Goal: Entertainment & Leisure: Consume media (video, audio)

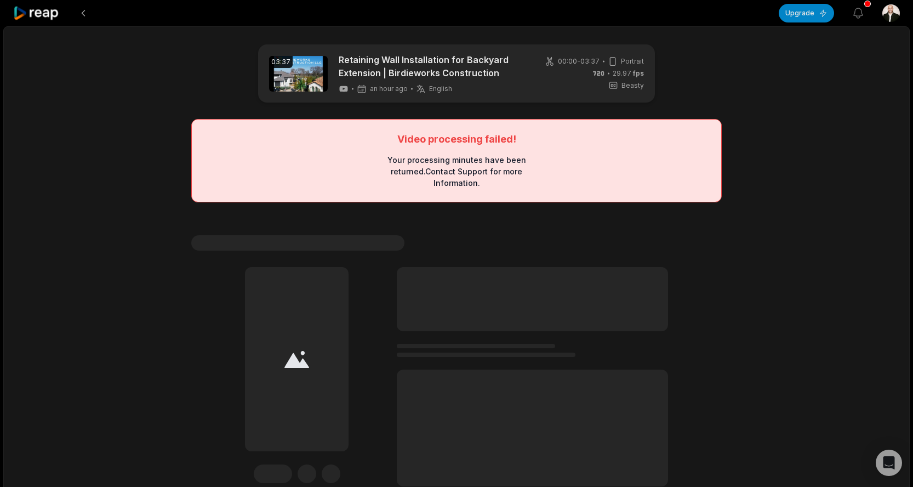
click at [479, 148] on div "Video processing failed! Your processing minutes have been returned. Contact Su…" at bounding box center [456, 160] width 530 height 83
click at [470, 164] on div "Your processing minutes have been returned. Contact Support for more Informatio…" at bounding box center [456, 171] width 159 height 35
click at [470, 162] on div "Your processing minutes have been returned. Contact Support for more Informatio…" at bounding box center [456, 171] width 159 height 35
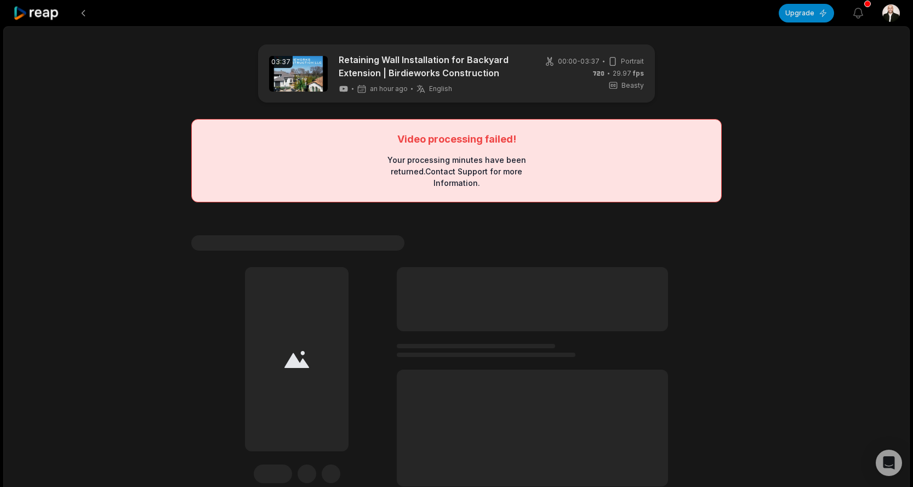
click at [500, 173] on div "Your processing minutes have been returned. Contact Support for more Informatio…" at bounding box center [456, 171] width 159 height 35
click at [460, 179] on div "Your processing minutes have been returned. Contact Support for more Informatio…" at bounding box center [456, 171] width 159 height 35
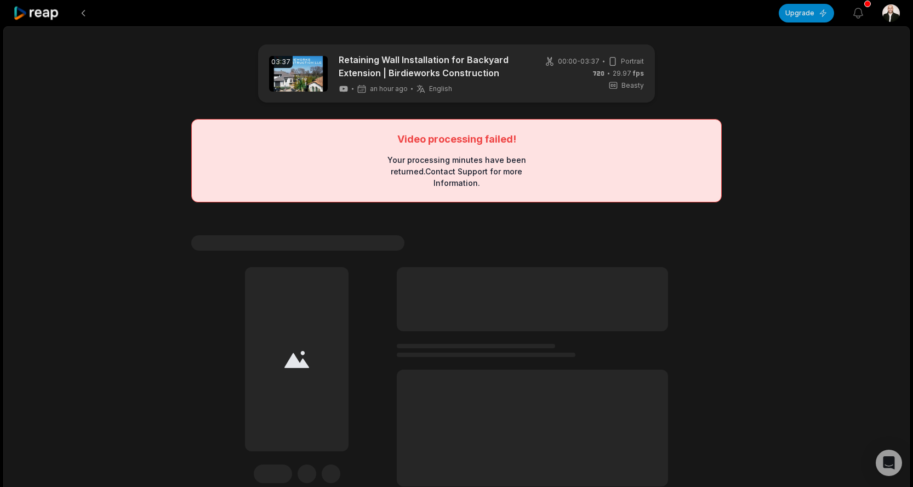
click at [462, 182] on div "Your processing minutes have been returned. Contact Support for more Informatio…" at bounding box center [456, 171] width 159 height 35
click at [468, 170] on div "Your processing minutes have been returned. Contact Support for more Informatio…" at bounding box center [456, 171] width 159 height 35
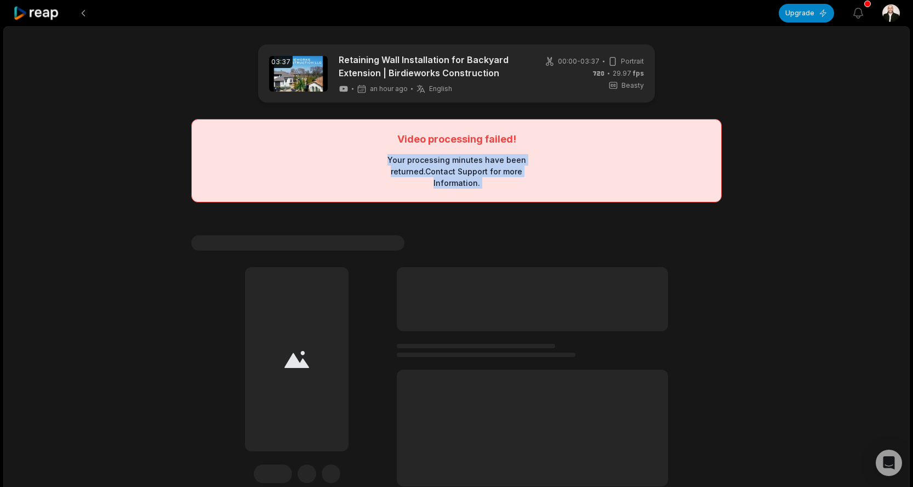
click at [468, 170] on div "Your processing minutes have been returned. Contact Support for more Informatio…" at bounding box center [456, 171] width 159 height 35
click at [454, 173] on div "Your processing minutes have been returned. Contact Support for more Informatio…" at bounding box center [456, 171] width 159 height 35
click at [459, 182] on div "Your processing minutes have been returned. Contact Support for more Informatio…" at bounding box center [456, 171] width 159 height 35
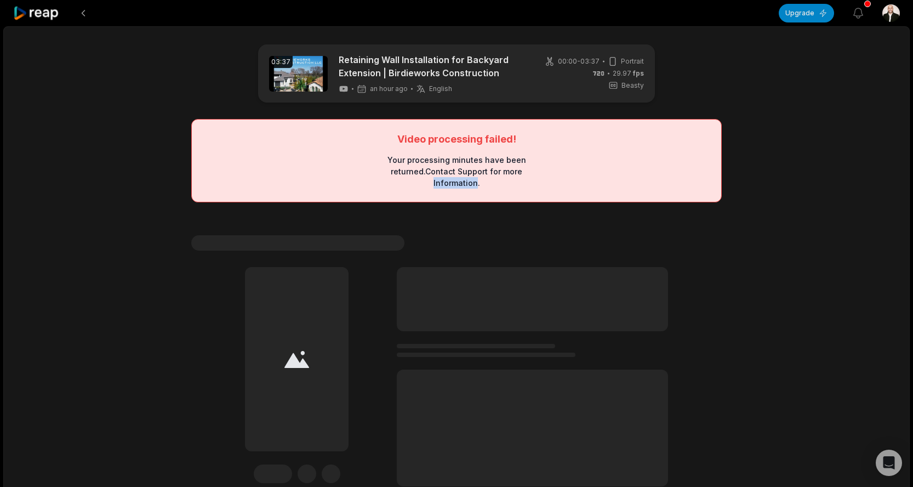
click at [459, 182] on div "Your processing minutes have been returned. Contact Support for more Informatio…" at bounding box center [456, 171] width 159 height 35
click at [458, 181] on div "Your processing minutes have been returned. Contact Support for more Informatio…" at bounding box center [456, 171] width 159 height 35
click at [456, 172] on div "Your processing minutes have been returned. Contact Support for more Informatio…" at bounding box center [456, 171] width 159 height 35
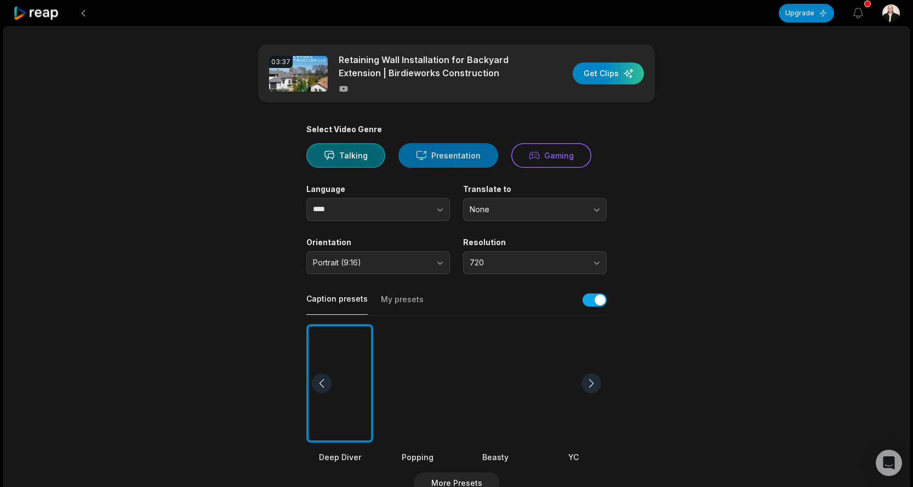
click at [445, 154] on button "Presentation" at bounding box center [448, 155] width 100 height 25
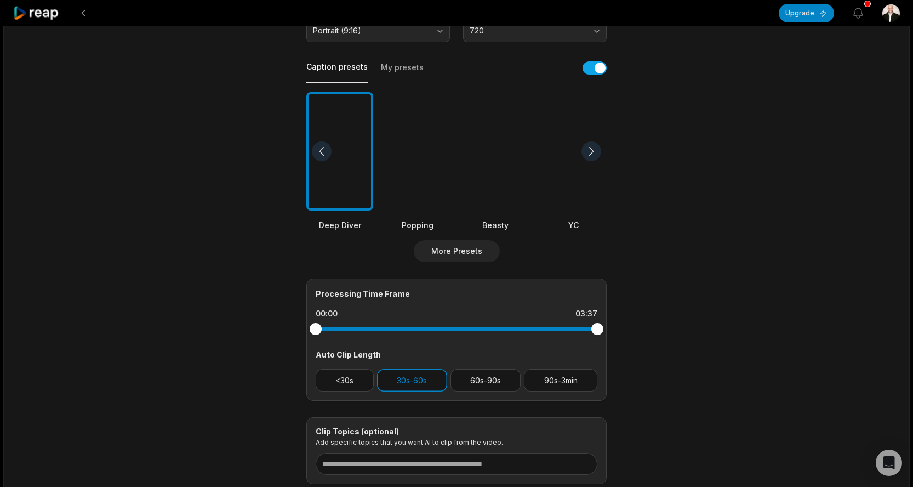
scroll to position [281, 0]
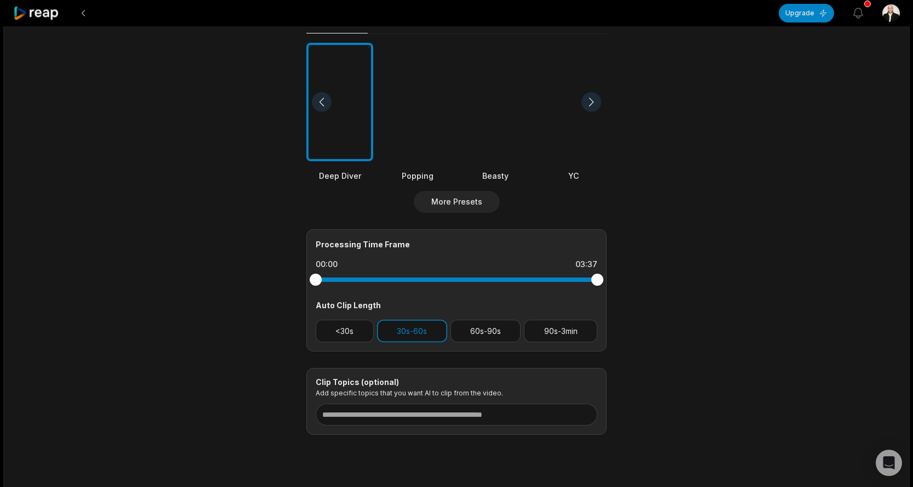
click at [481, 104] on div at bounding box center [495, 102] width 67 height 119
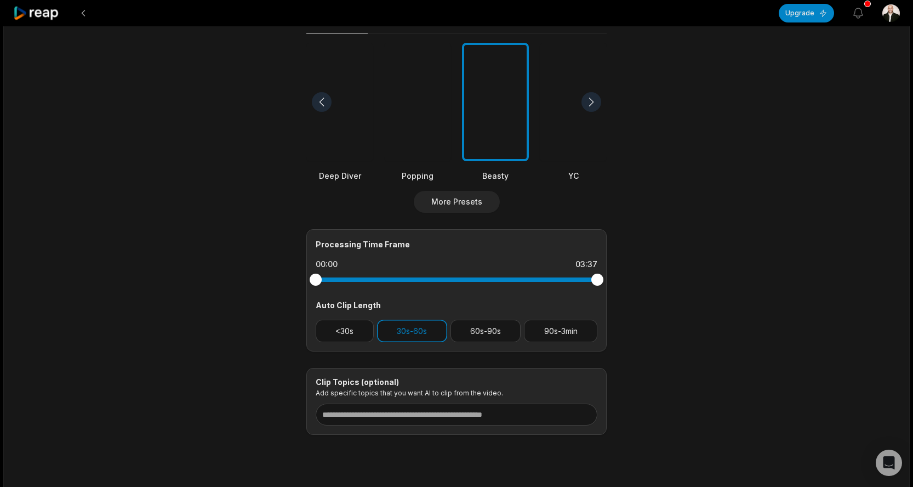
click at [590, 104] on div at bounding box center [591, 102] width 20 height 20
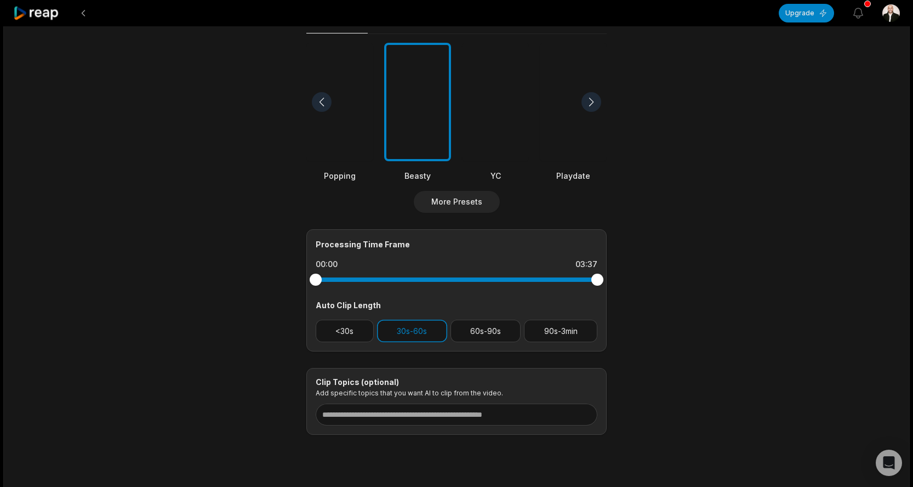
click at [590, 104] on div at bounding box center [591, 102] width 20 height 20
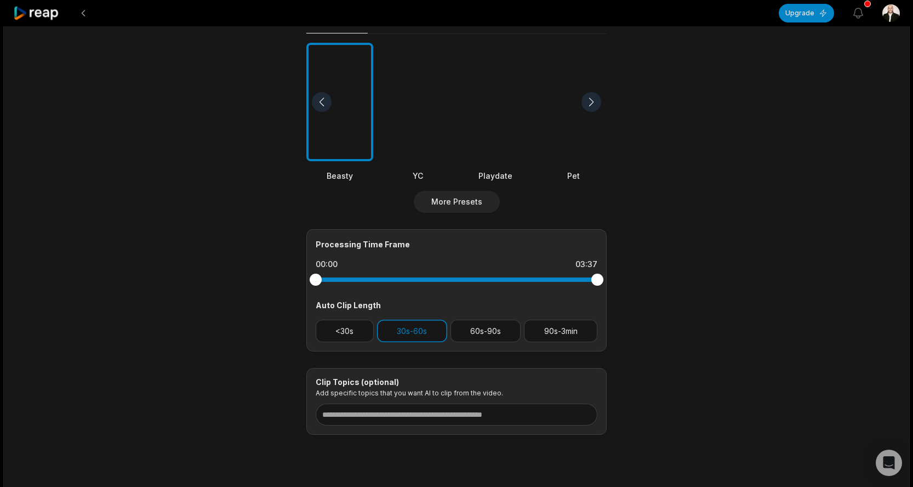
click at [590, 104] on div at bounding box center [591, 102] width 20 height 20
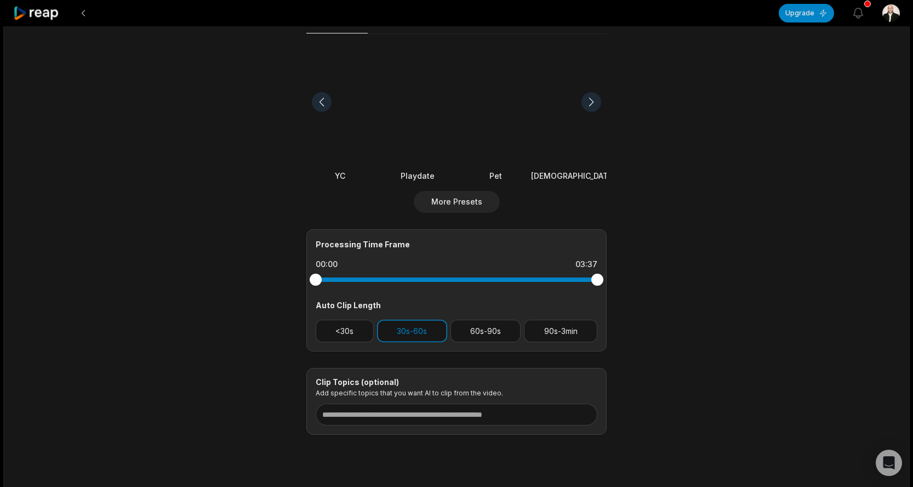
click at [590, 104] on div at bounding box center [591, 102] width 20 height 20
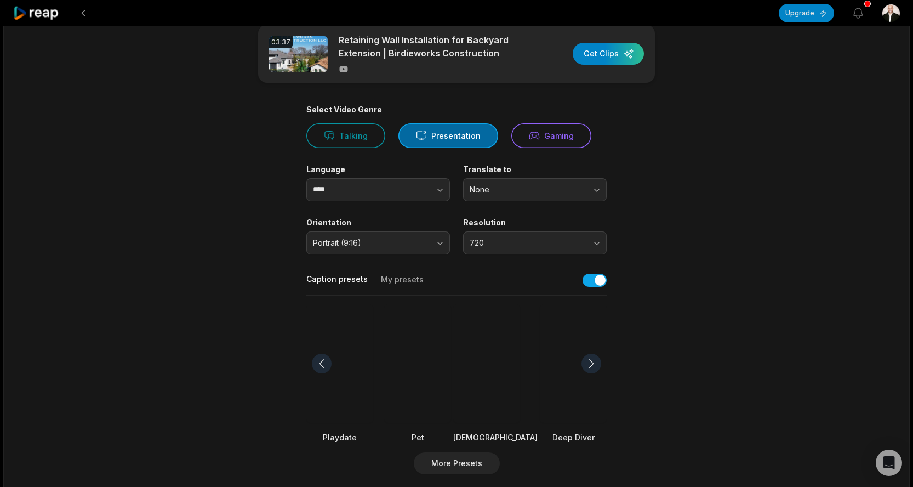
scroll to position [0, 0]
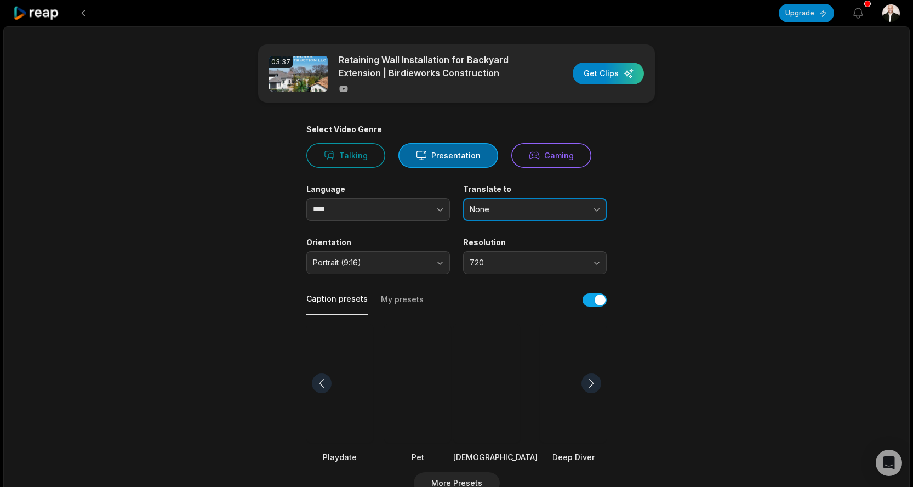
click at [530, 208] on span "None" at bounding box center [527, 209] width 115 height 10
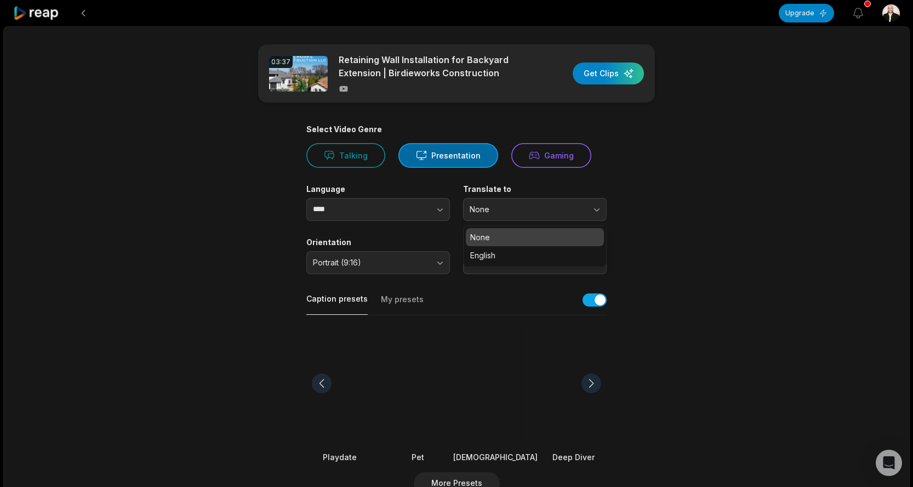
click at [638, 176] on main "03:37 Retaining Wall Installation for Backyard Extension | Birdieworks Construc…" at bounding box center [456, 379] width 530 height 671
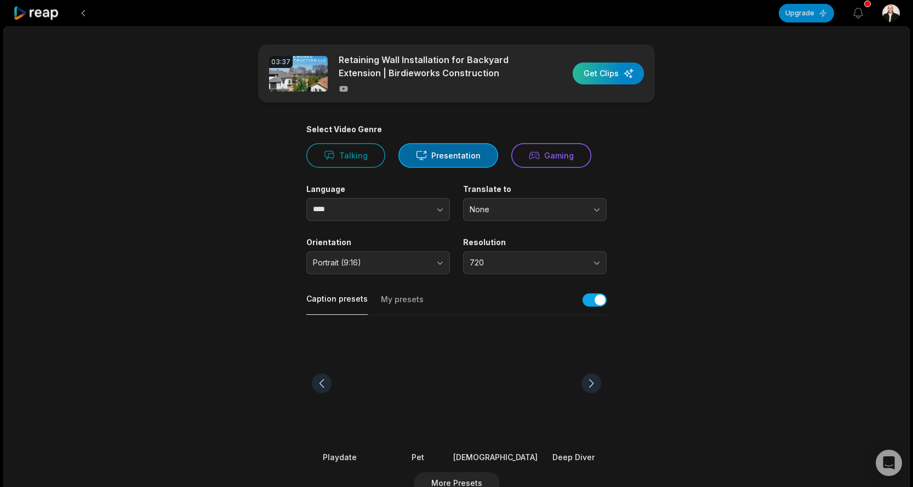
click at [621, 77] on div "button" at bounding box center [608, 73] width 71 height 22
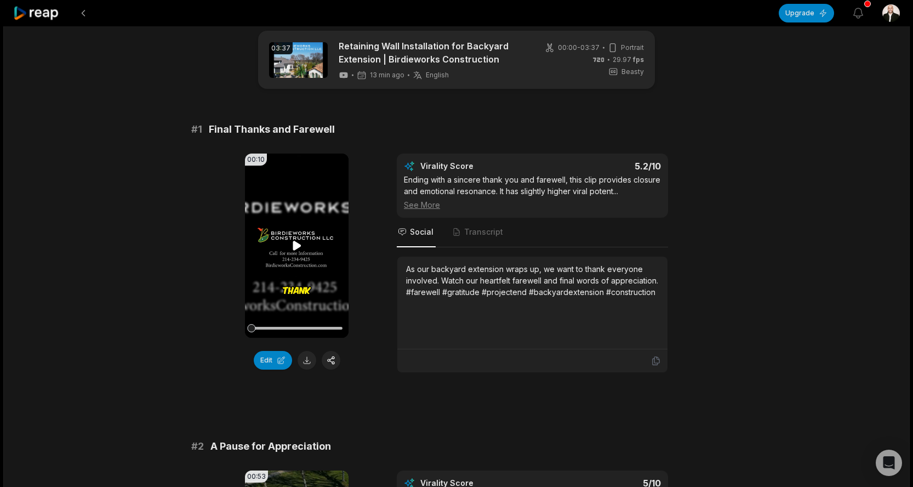
scroll to position [14, 0]
click at [290, 282] on video "Your browser does not support mp4 format." at bounding box center [297, 245] width 104 height 184
click at [299, 242] on icon at bounding box center [297, 244] width 4 height 7
click at [296, 295] on video "Your browser does not support mp4 format." at bounding box center [297, 245] width 104 height 184
click at [296, 243] on icon at bounding box center [297, 244] width 8 height 9
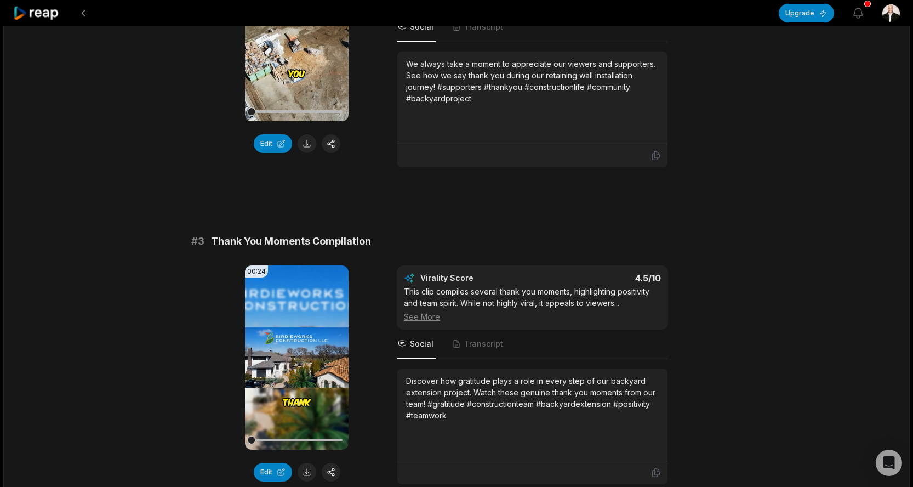
scroll to position [659, 0]
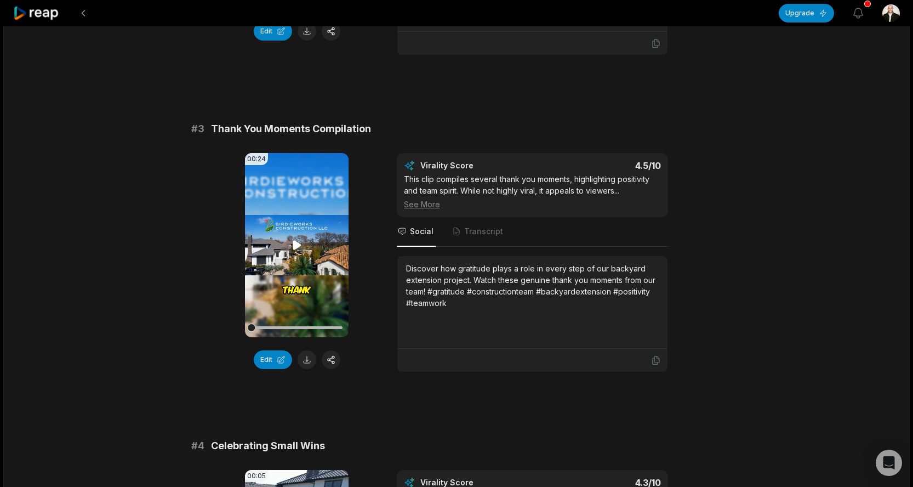
click at [299, 244] on icon at bounding box center [297, 244] width 8 height 9
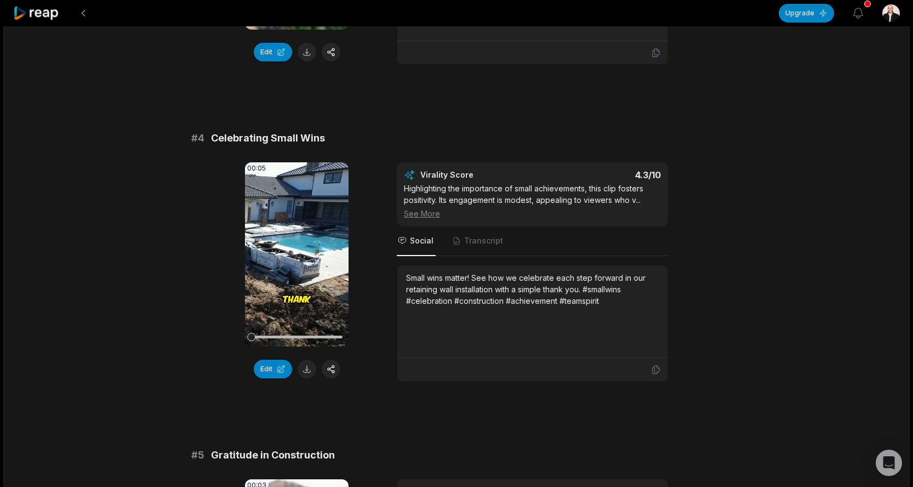
scroll to position [1016, 0]
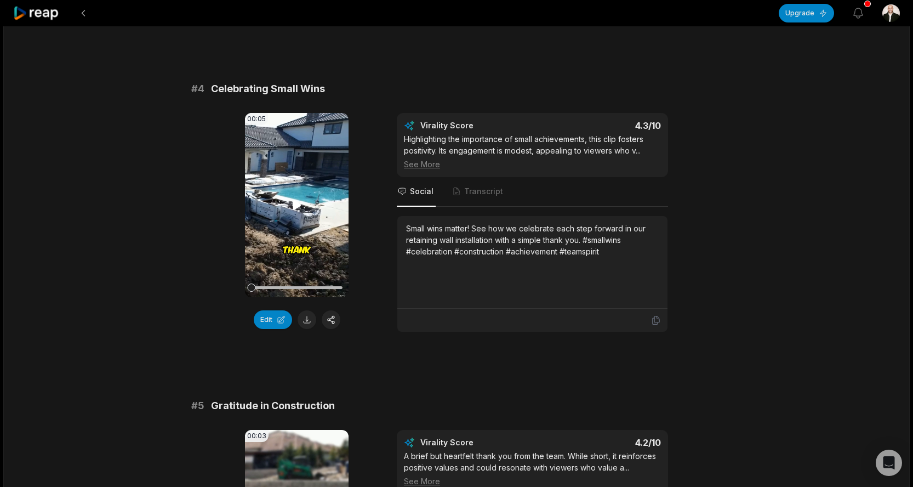
click at [284, 222] on video "Your browser does not support mp4 format." at bounding box center [297, 205] width 104 height 184
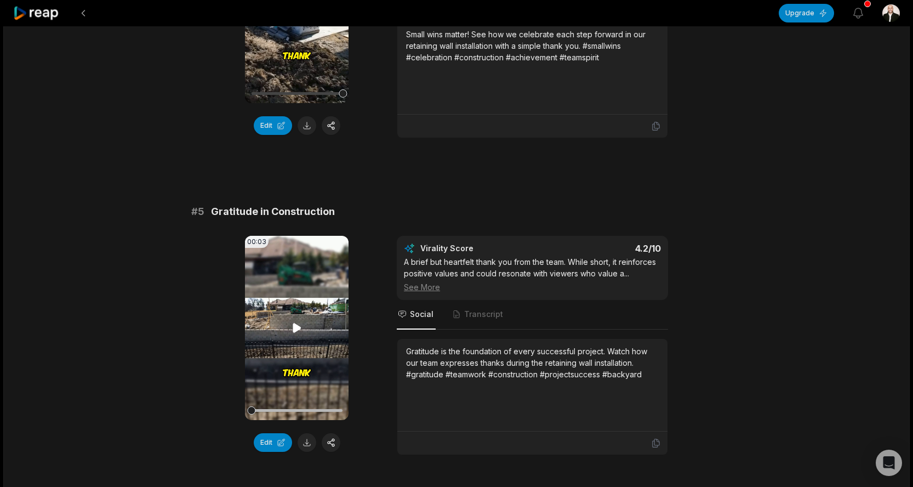
scroll to position [1279, 0]
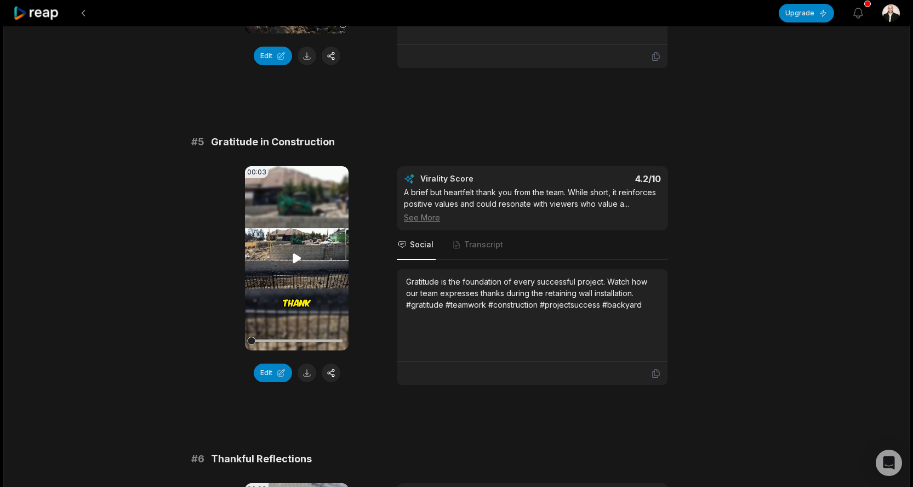
click at [294, 254] on icon at bounding box center [297, 257] width 8 height 9
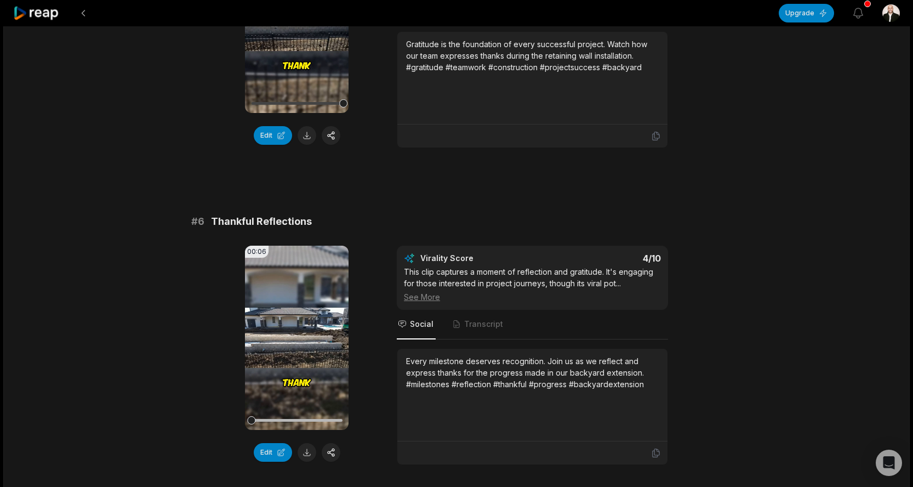
scroll to position [1578, 0]
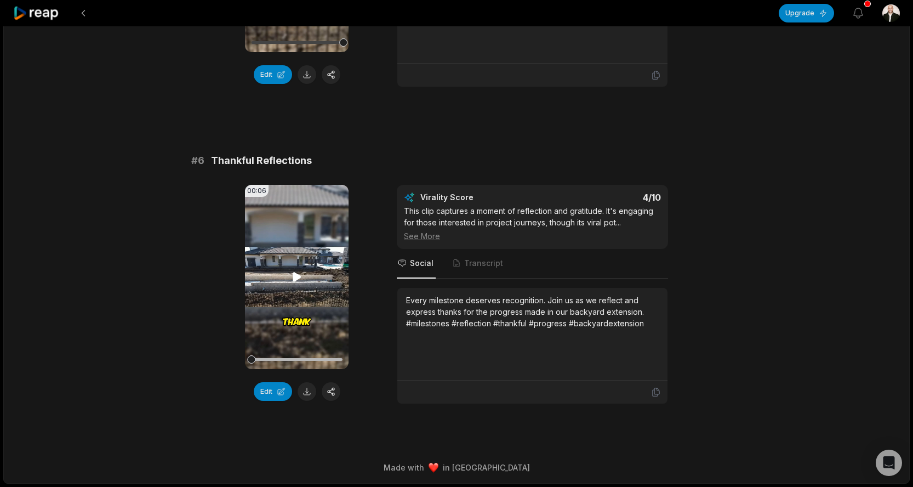
click at [296, 279] on icon at bounding box center [297, 276] width 8 height 9
click at [293, 269] on video "Your browser does not support mp4 format." at bounding box center [297, 277] width 104 height 184
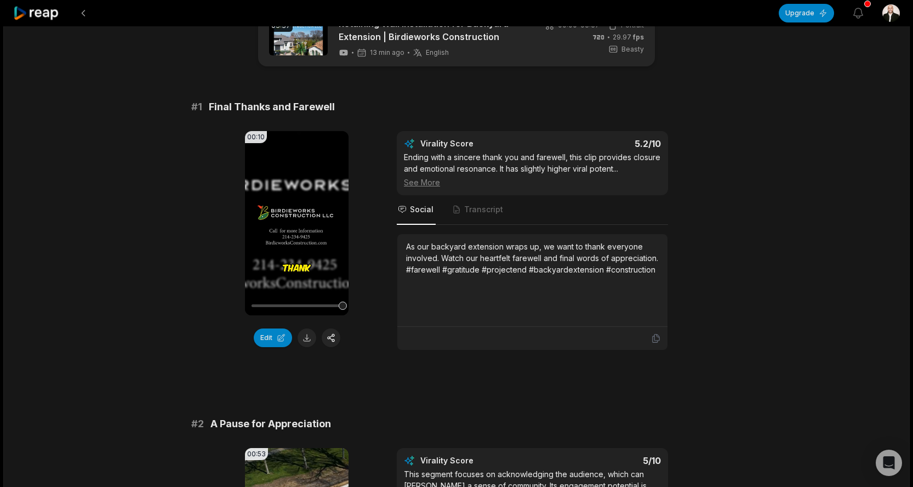
scroll to position [0, 0]
